Goal: Task Accomplishment & Management: Manage account settings

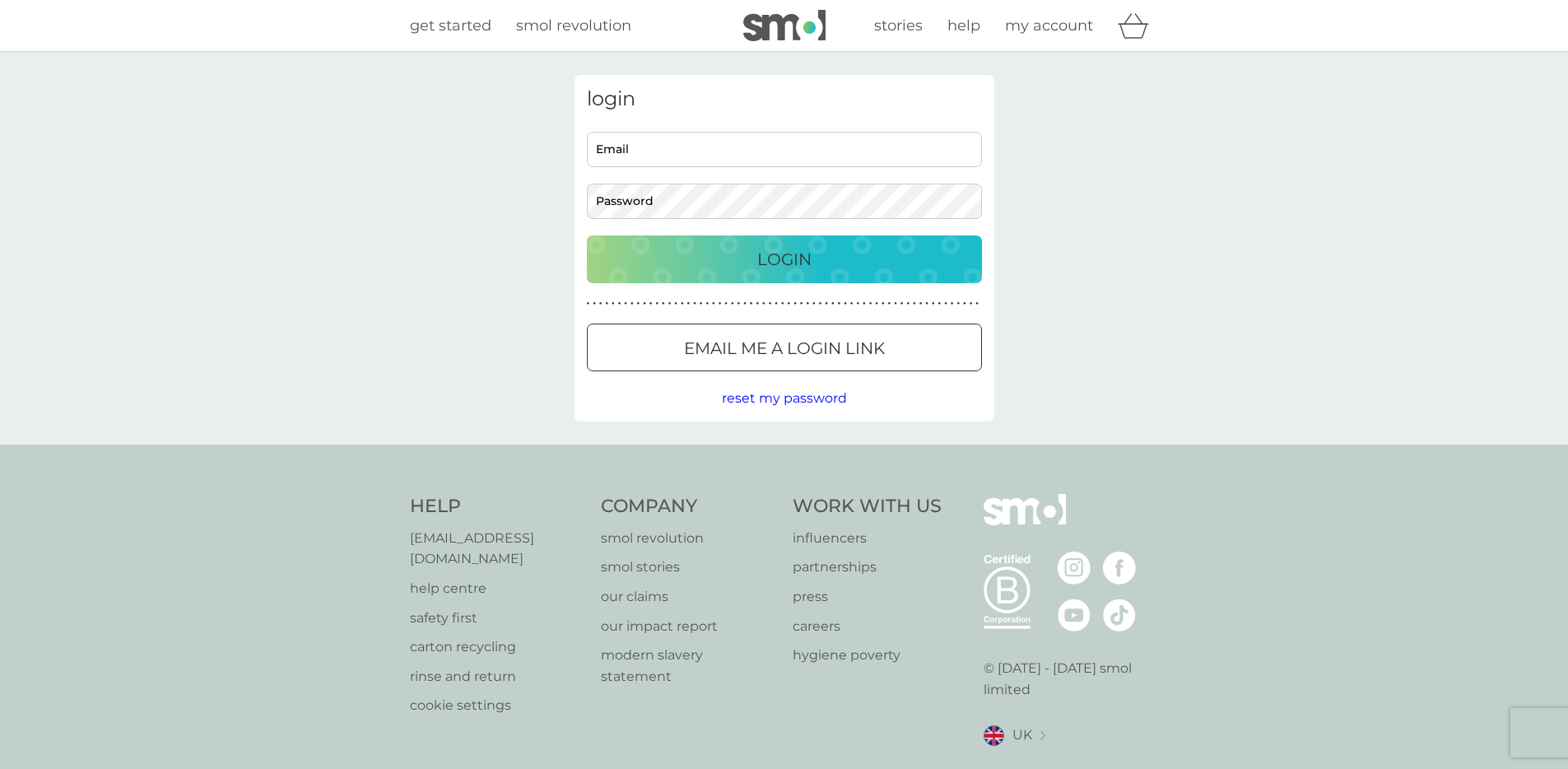
click at [643, 140] on input "Email" at bounding box center [784, 149] width 395 height 35
type input "[EMAIL_ADDRESS][PERSON_NAME][DOMAIN_NAME]"
click at [713, 360] on p "Email me a login link" at bounding box center [784, 348] width 201 height 27
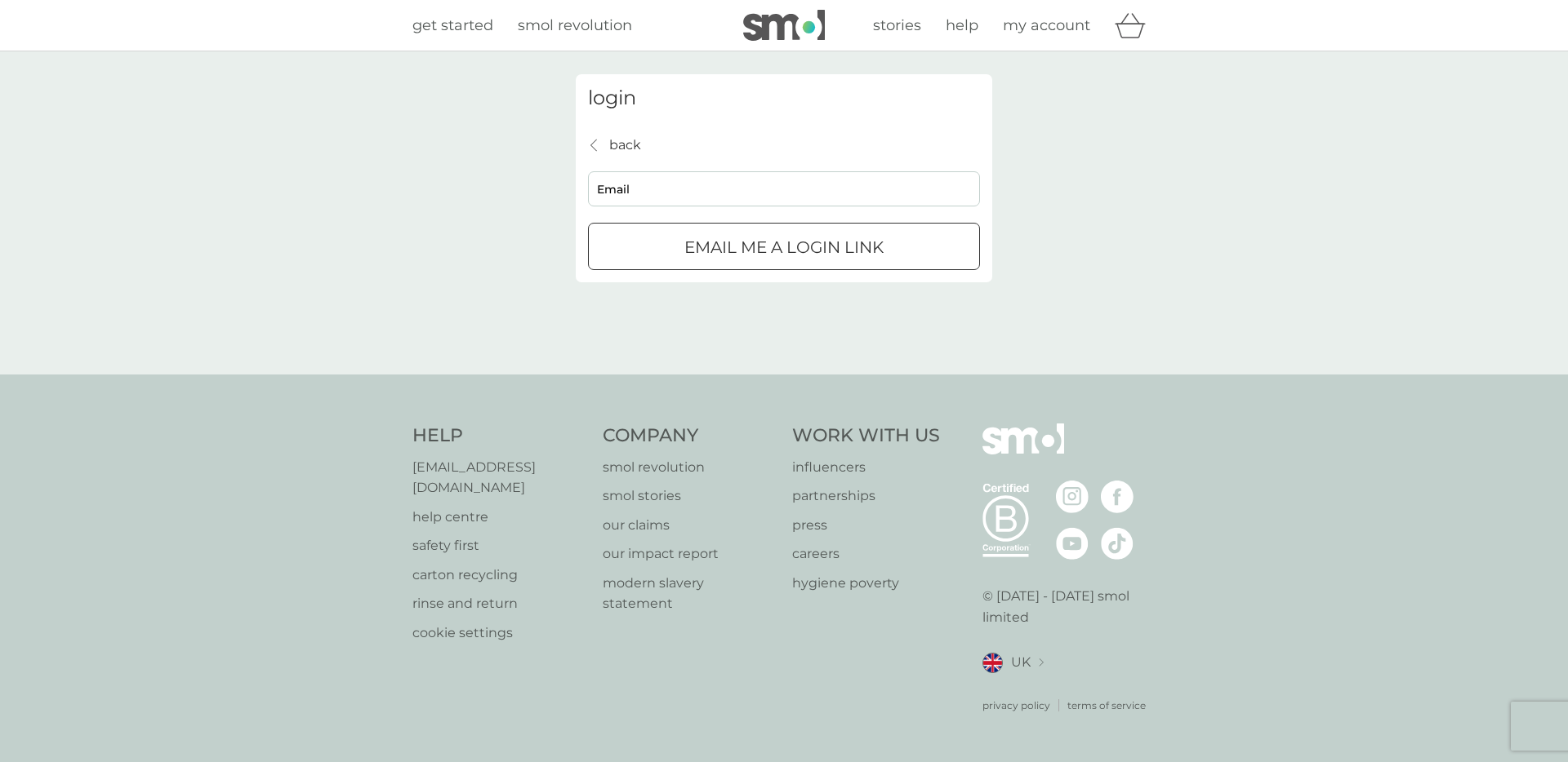
click at [630, 179] on input "Email" at bounding box center [784, 189] width 392 height 35
type input "[EMAIL_ADDRESS][PERSON_NAME][DOMAIN_NAME]"
click at [760, 257] on p "Email me a login link" at bounding box center [784, 247] width 199 height 26
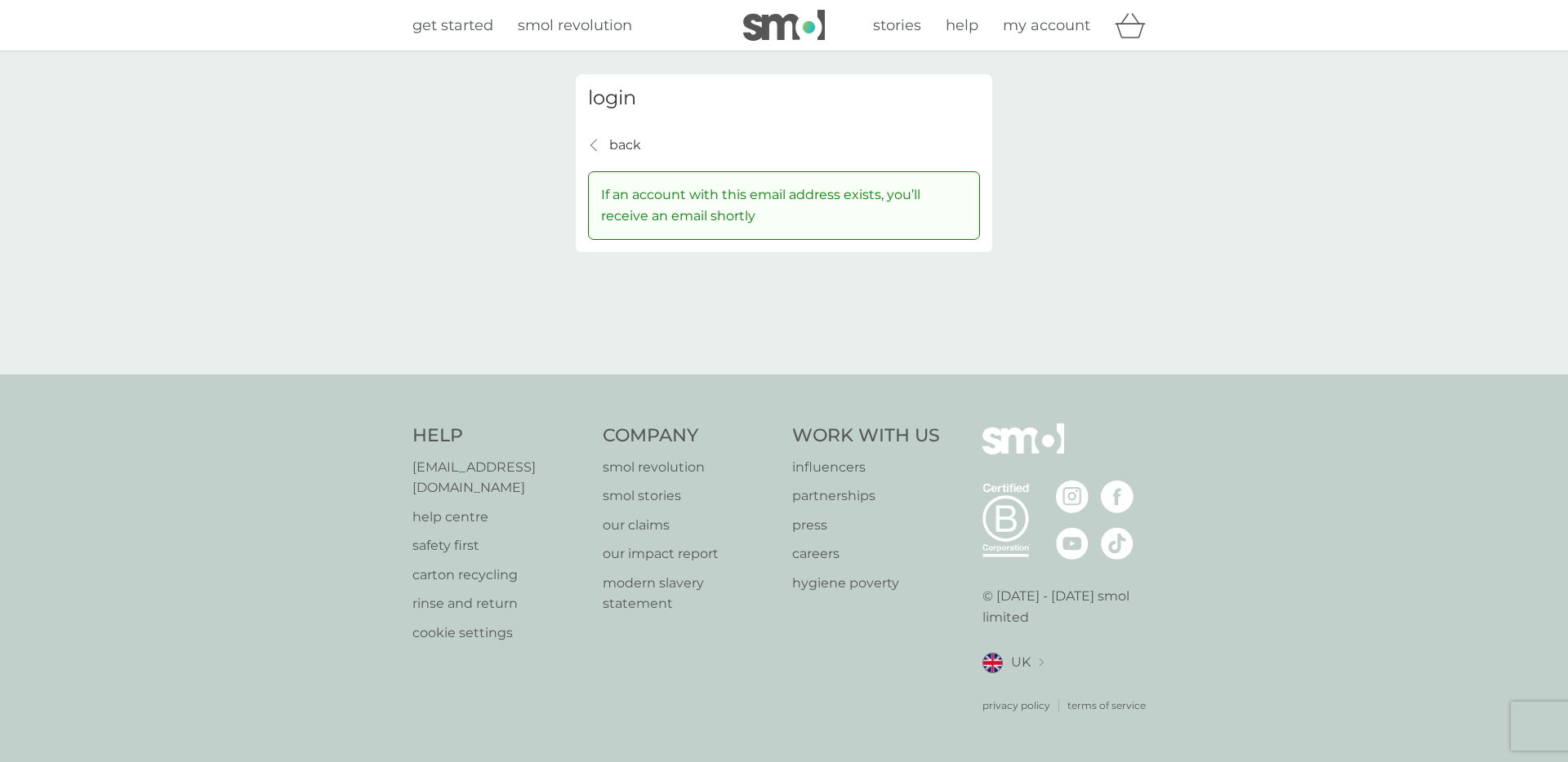
click at [635, 145] on p "back" at bounding box center [624, 145] width 31 height 21
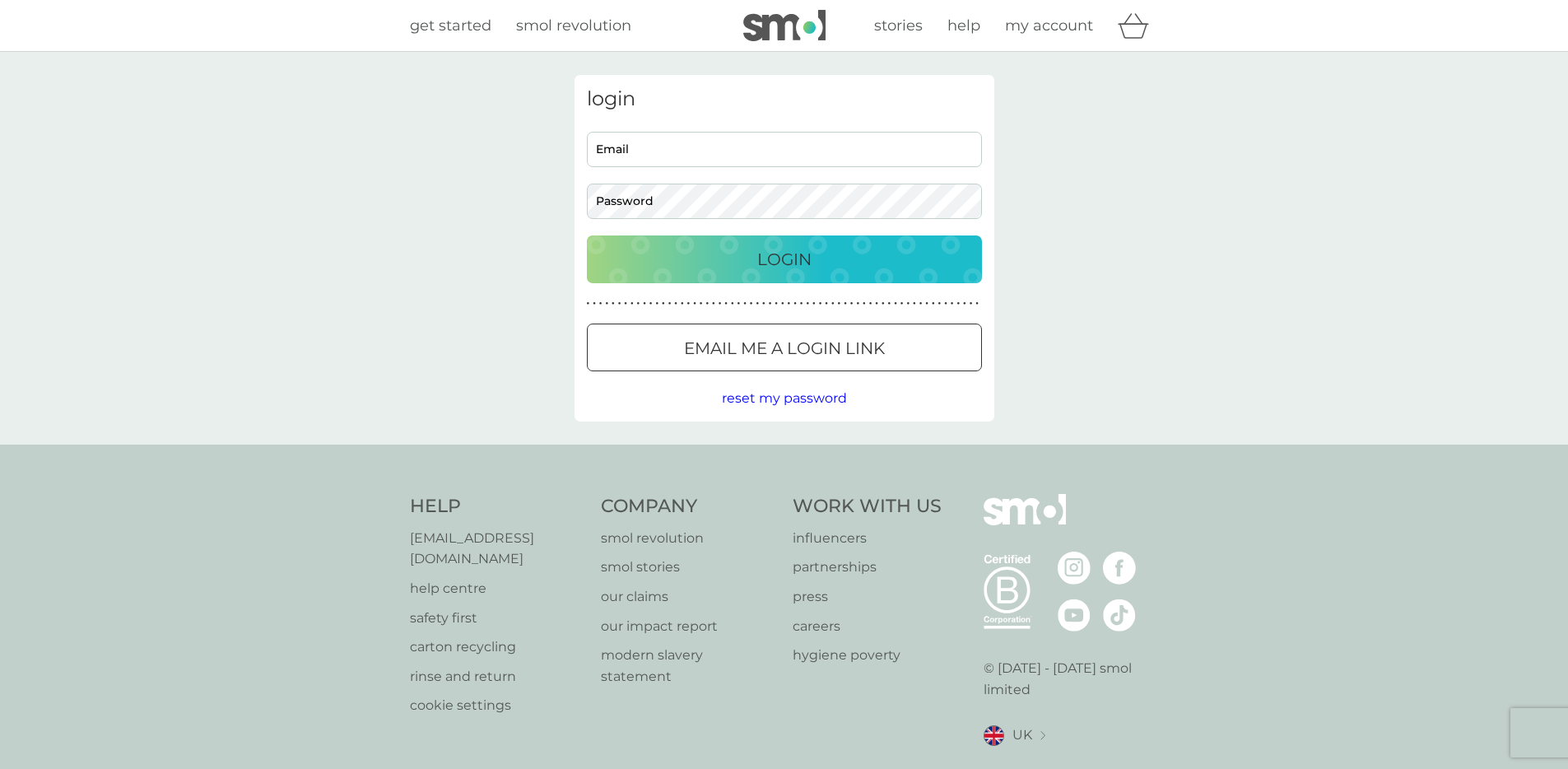
click at [775, 403] on span "reset my password" at bounding box center [785, 398] width 125 height 15
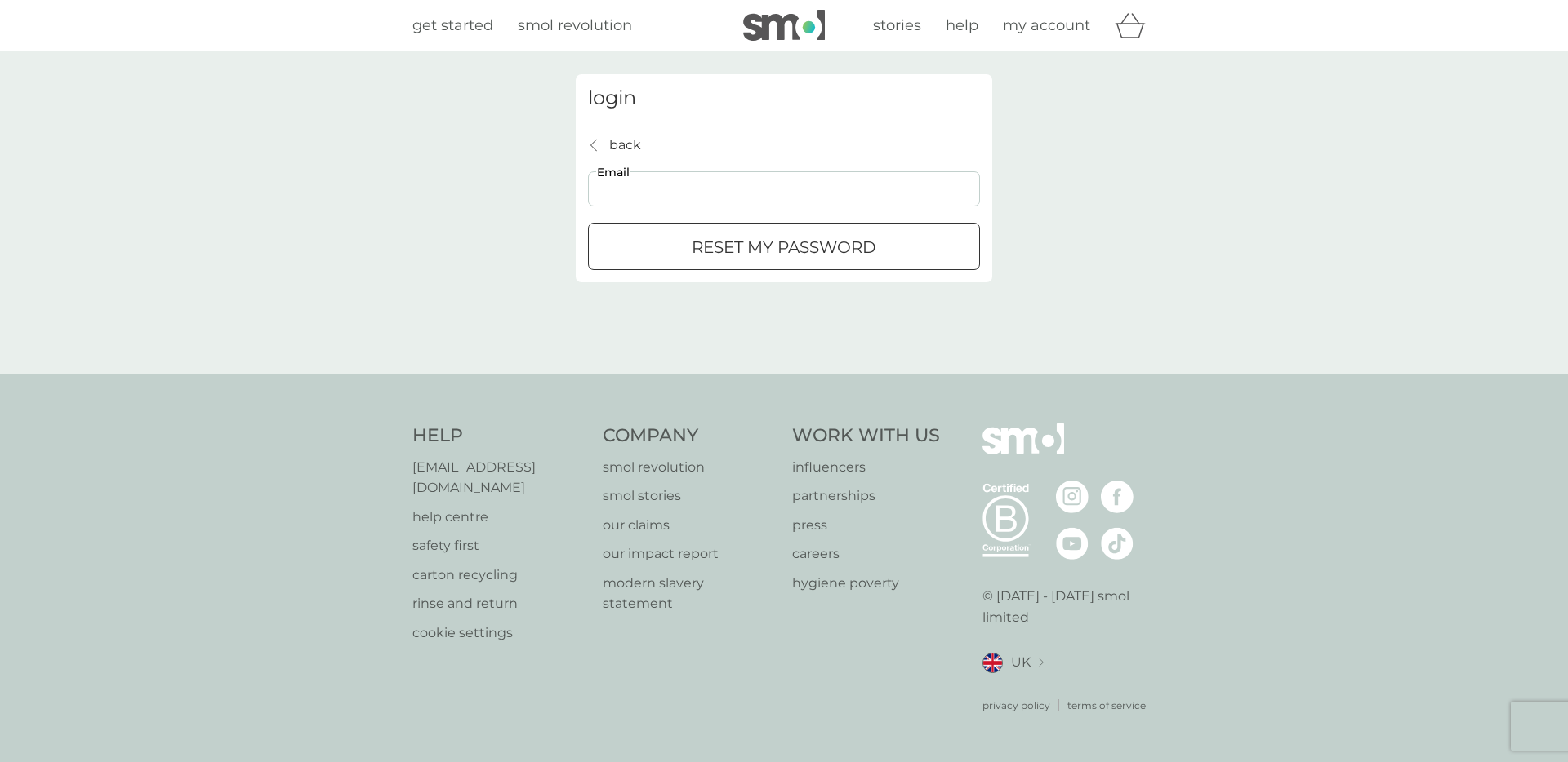
click at [679, 193] on input "Email" at bounding box center [784, 189] width 392 height 35
type input "[EMAIL_ADDRESS][PERSON_NAME][DOMAIN_NAME]"
click at [722, 256] on p "reset my password" at bounding box center [784, 247] width 185 height 26
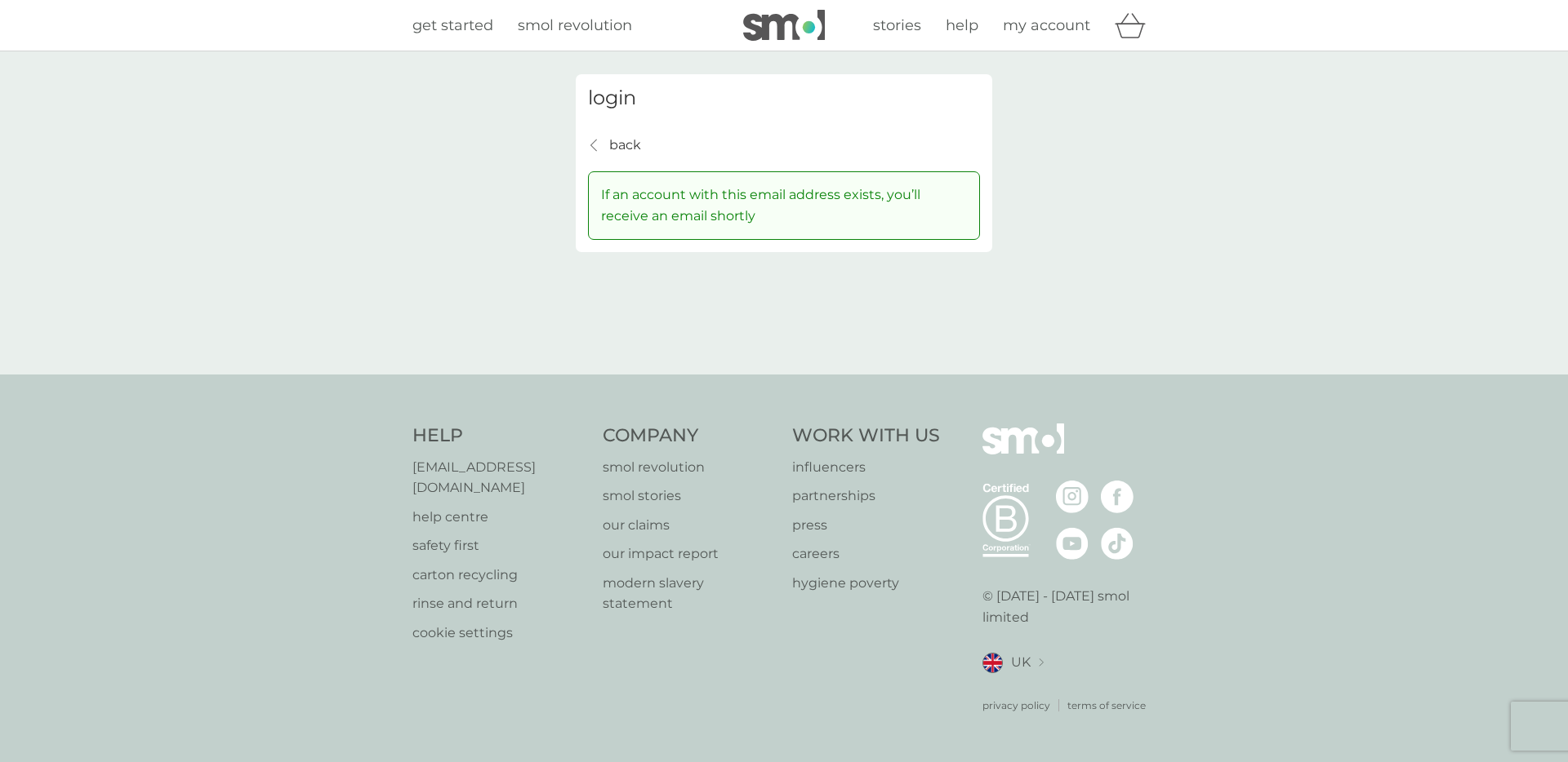
click at [633, 135] on p "back" at bounding box center [624, 145] width 31 height 21
